Goal: Information Seeking & Learning: Learn about a topic

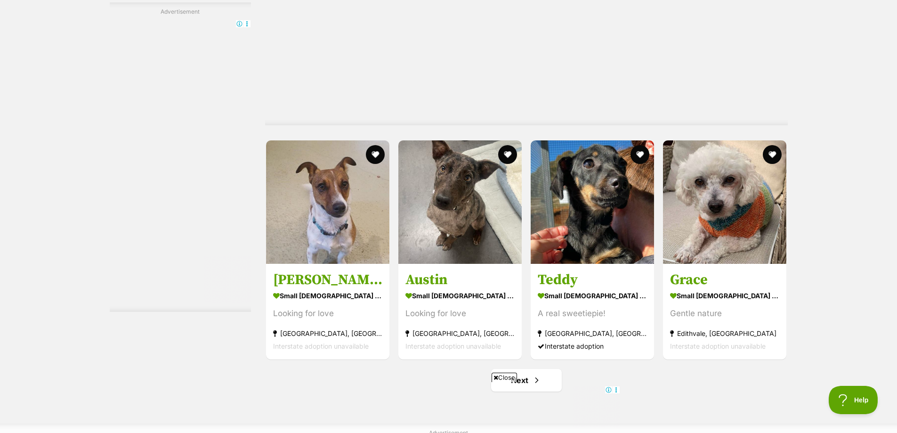
scroll to position [1837, 0]
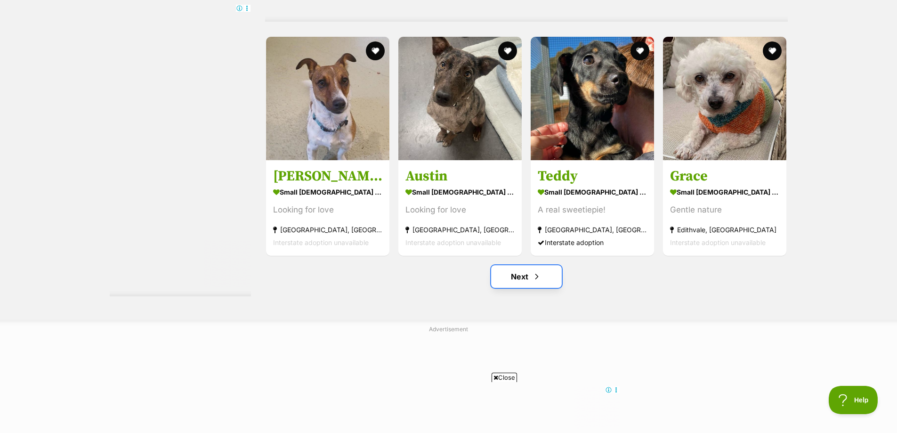
click at [524, 278] on link "Next" at bounding box center [526, 276] width 71 height 23
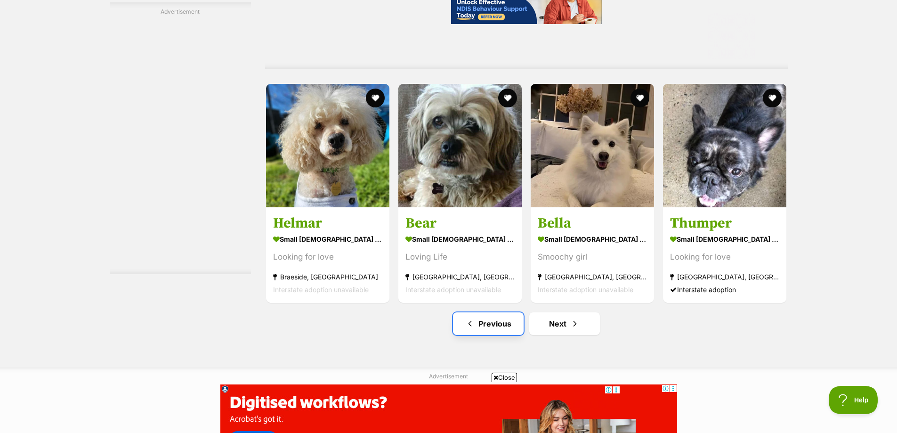
scroll to position [1837, 0]
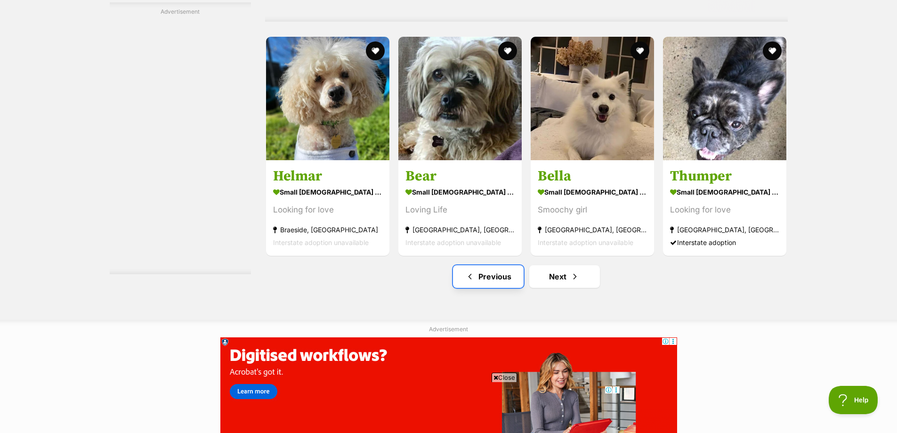
click at [480, 279] on link "Previous" at bounding box center [488, 276] width 71 height 23
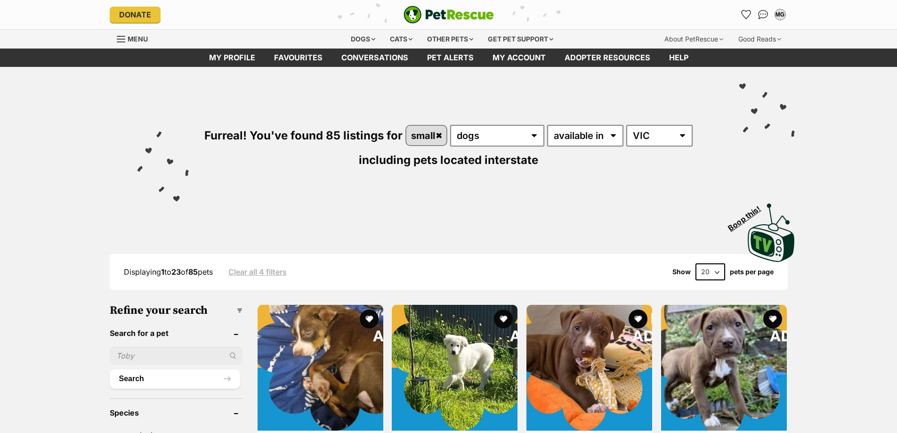
click at [474, 347] on img at bounding box center [455, 368] width 126 height 126
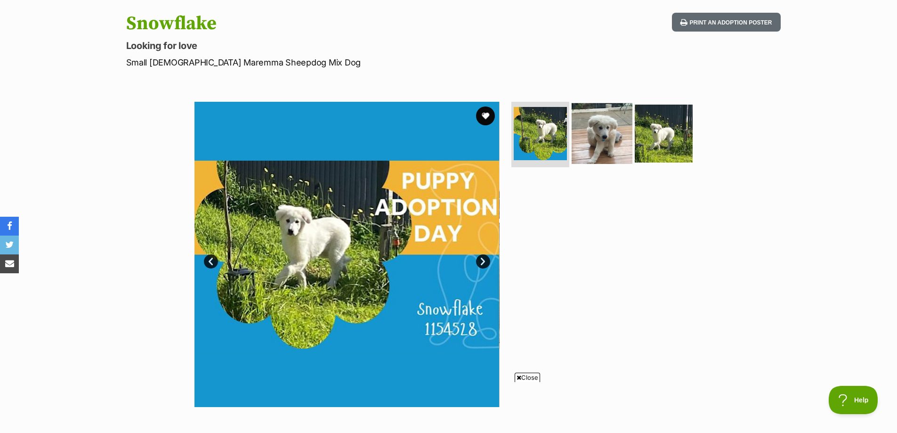
click at [609, 136] on img at bounding box center [602, 133] width 61 height 61
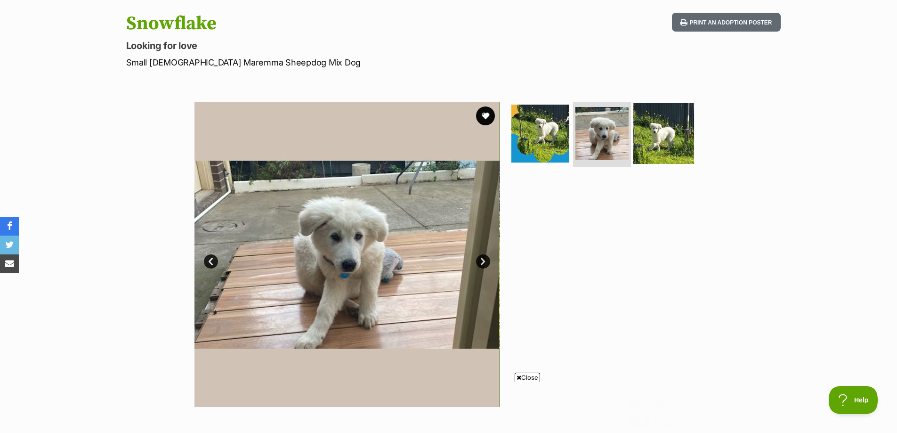
click at [661, 131] on img at bounding box center [664, 133] width 61 height 61
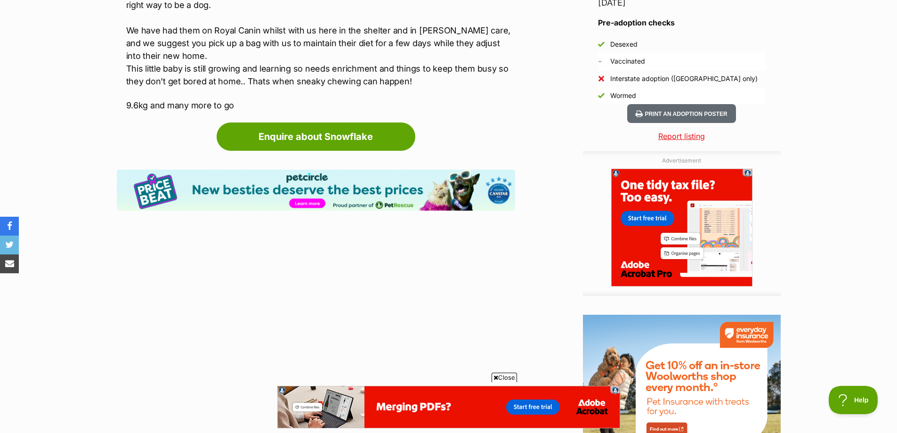
scroll to position [895, 0]
